Goal: Navigation & Orientation: Find specific page/section

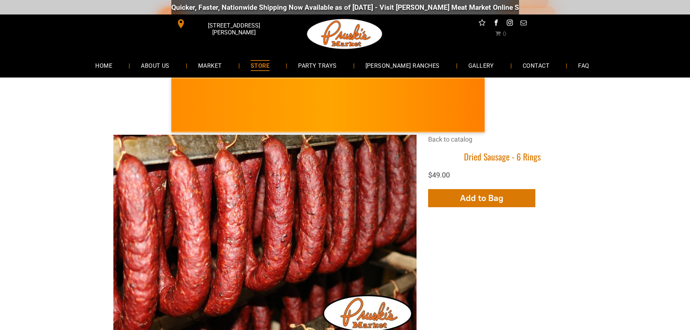
click at [270, 64] on span "STORE" at bounding box center [260, 65] width 19 height 11
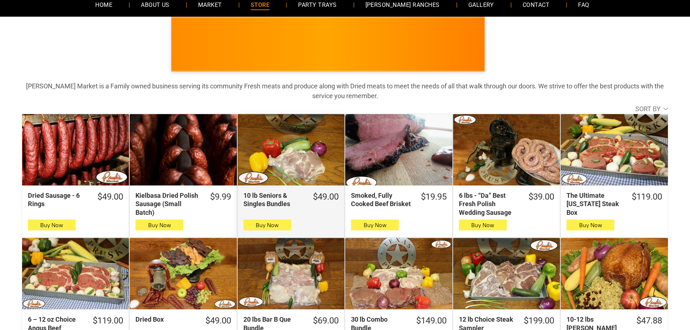
scroll to position [48, 0]
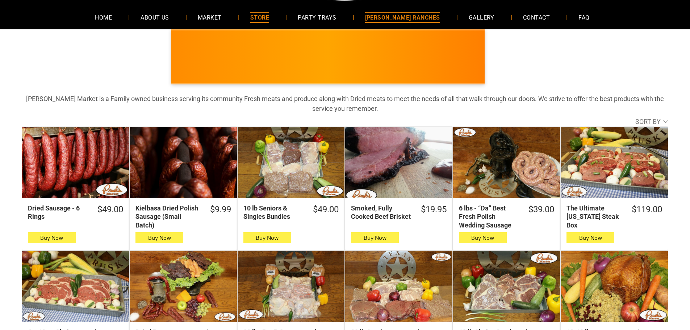
click at [394, 14] on span "[PERSON_NAME] RANCHES" at bounding box center [402, 17] width 75 height 11
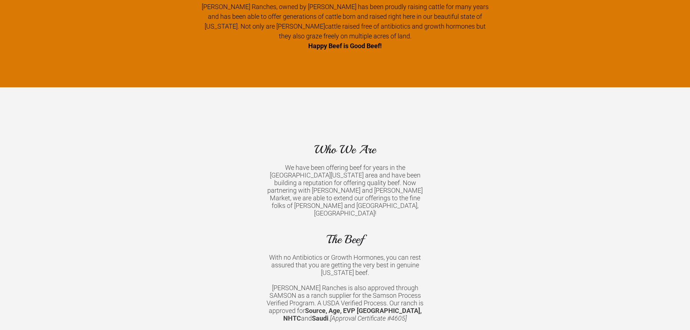
scroll to position [423, 0]
